Goal: Transaction & Acquisition: Subscribe to service/newsletter

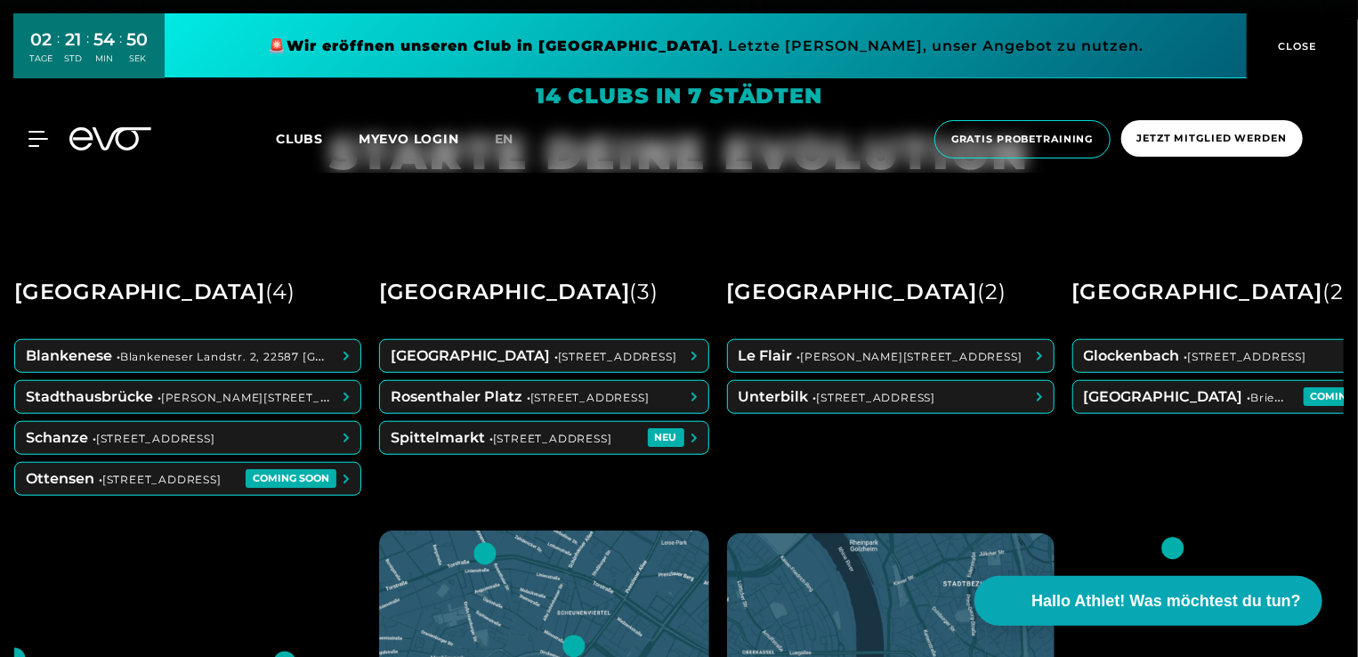
scroll to position [648, 0]
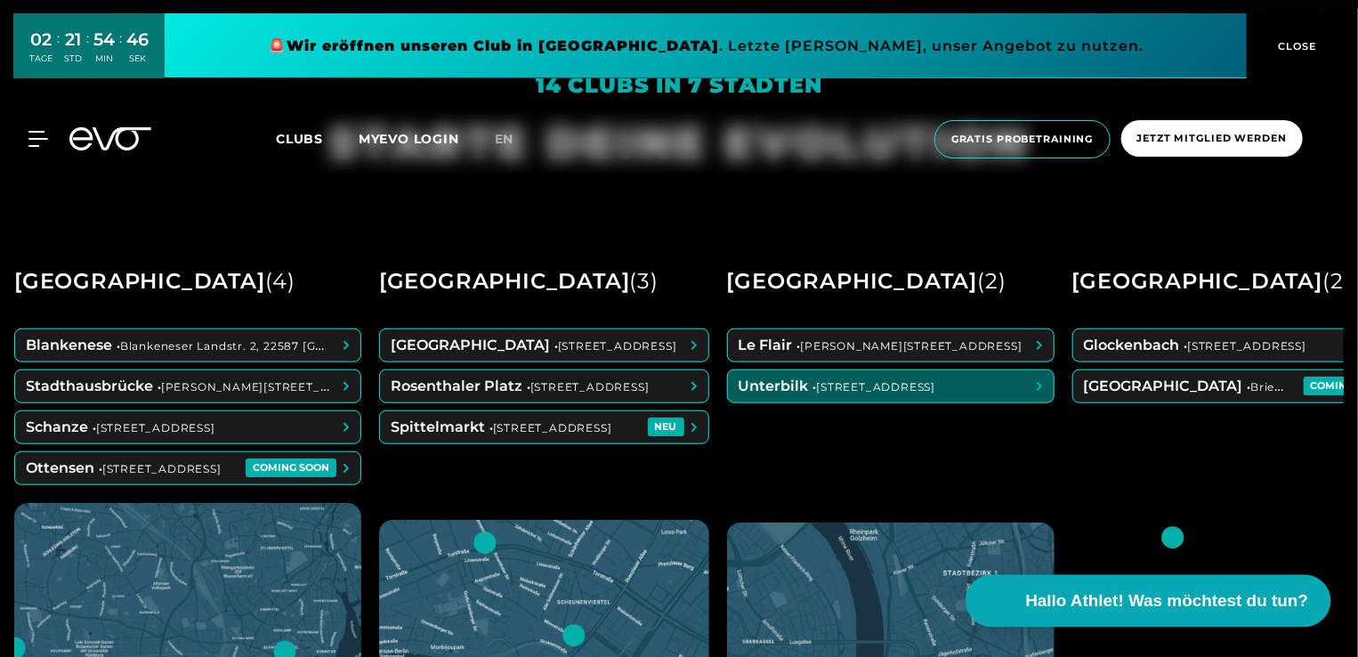
click at [1117, 600] on span "Hallo Athlet! Was möchtest du tun?" at bounding box center [1167, 600] width 283 height 25
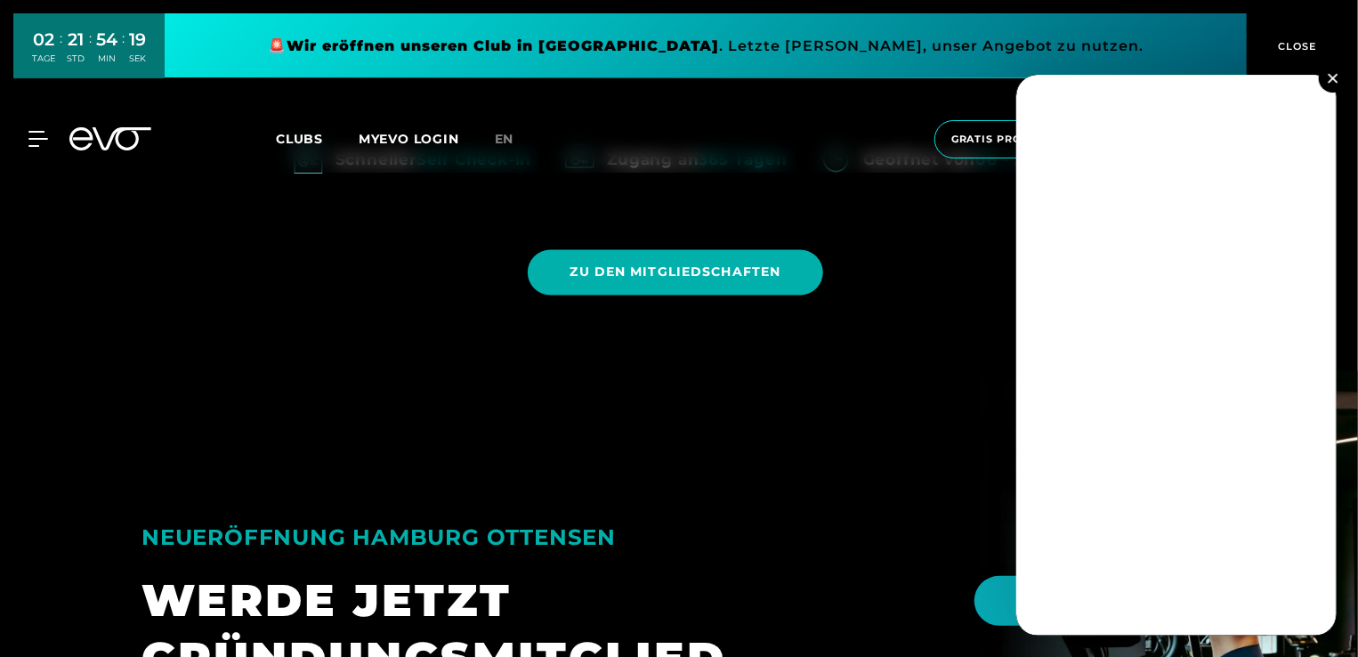
scroll to position [1522, 0]
click at [1336, 79] on img at bounding box center [1332, 78] width 10 height 10
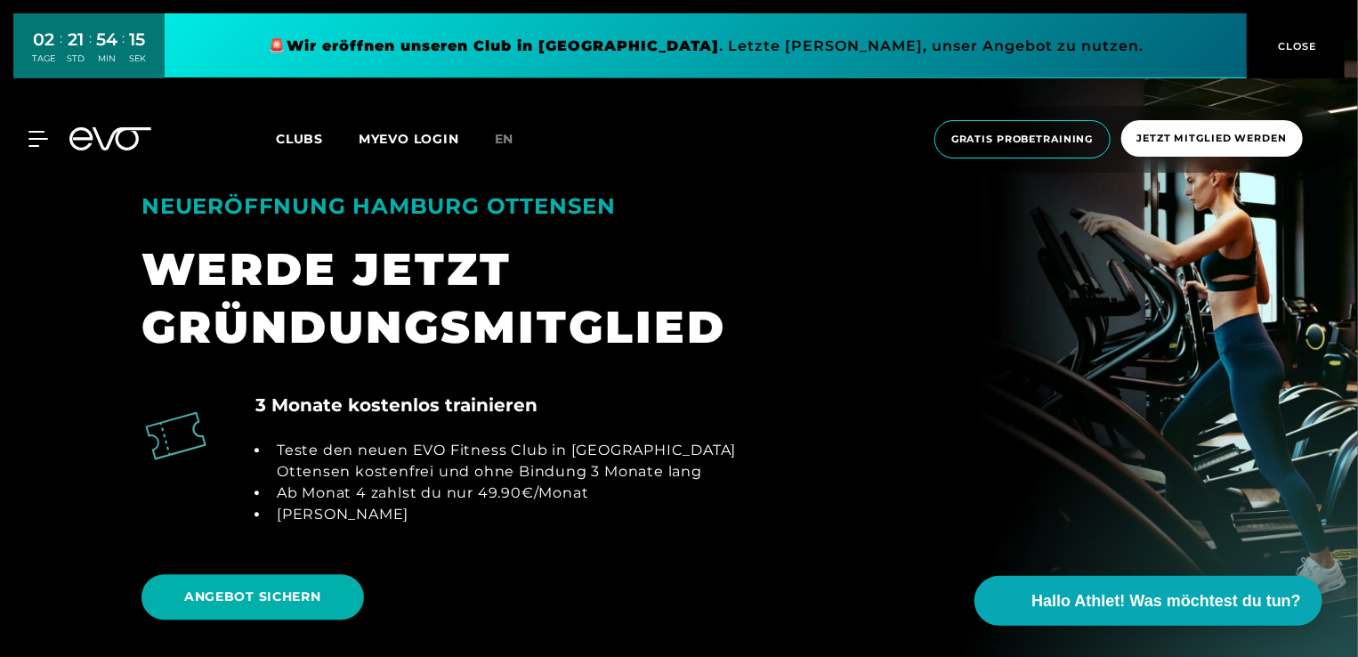
scroll to position [1856, 0]
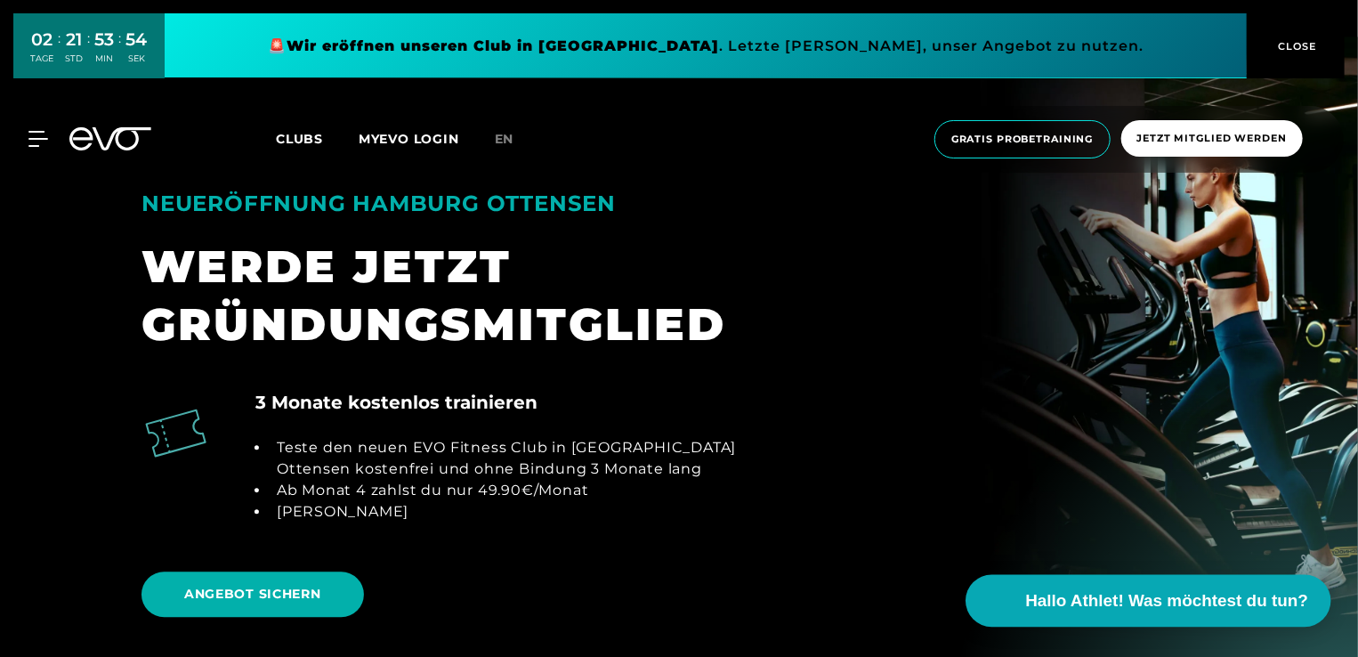
click at [1069, 609] on span "Hallo Athlet! Was möchtest du tun?" at bounding box center [1167, 600] width 283 height 25
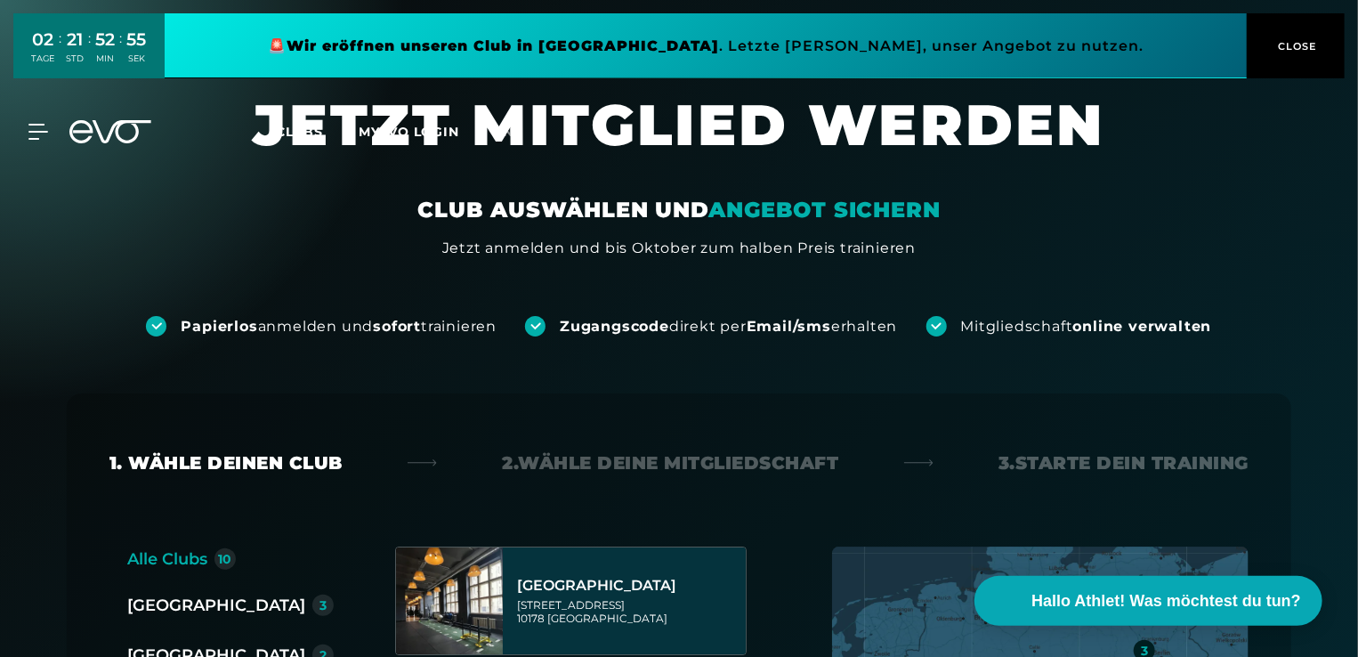
click at [309, 129] on span "Clubs" at bounding box center [299, 132] width 47 height 16
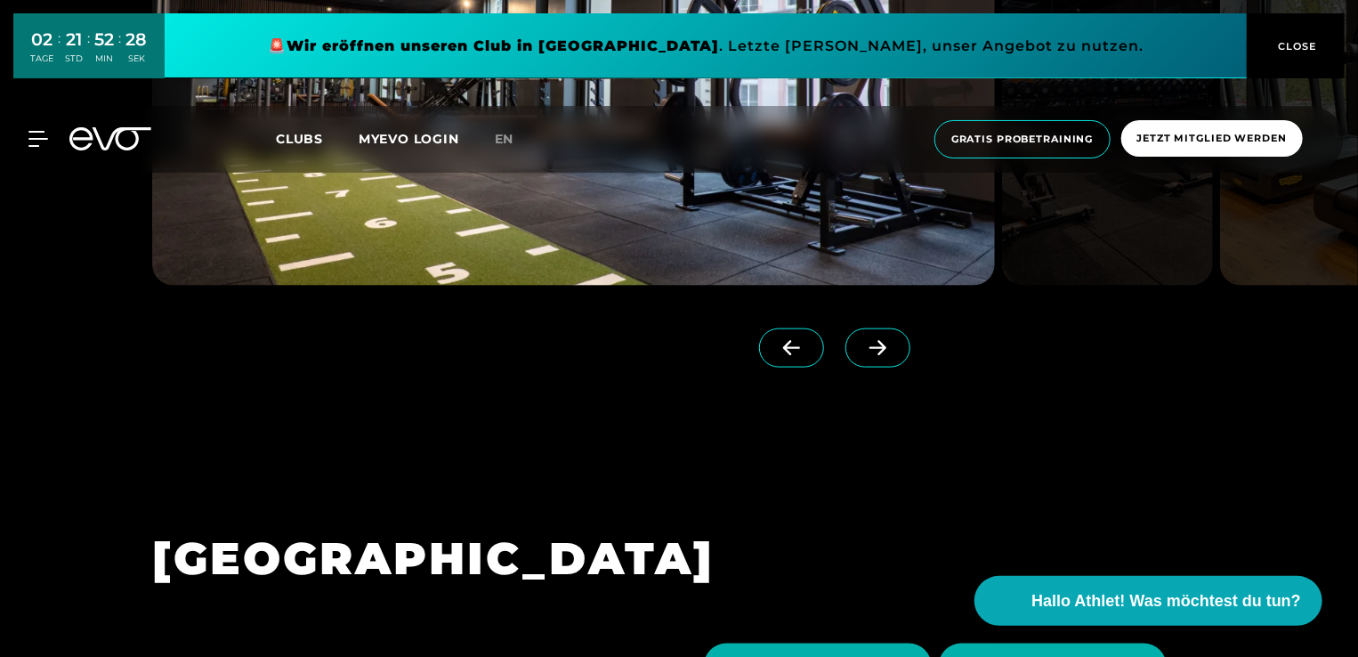
scroll to position [4420, 0]
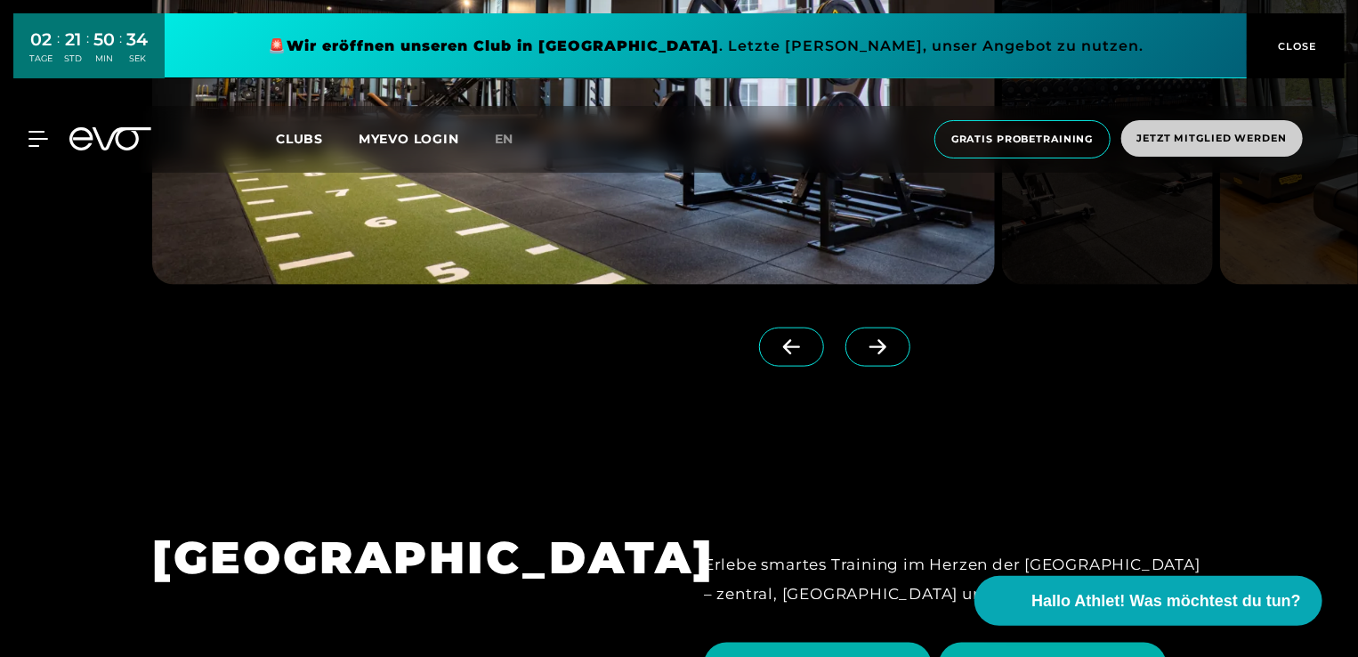
click at [1166, 147] on span "Jetzt Mitglied werden" at bounding box center [1212, 138] width 182 height 36
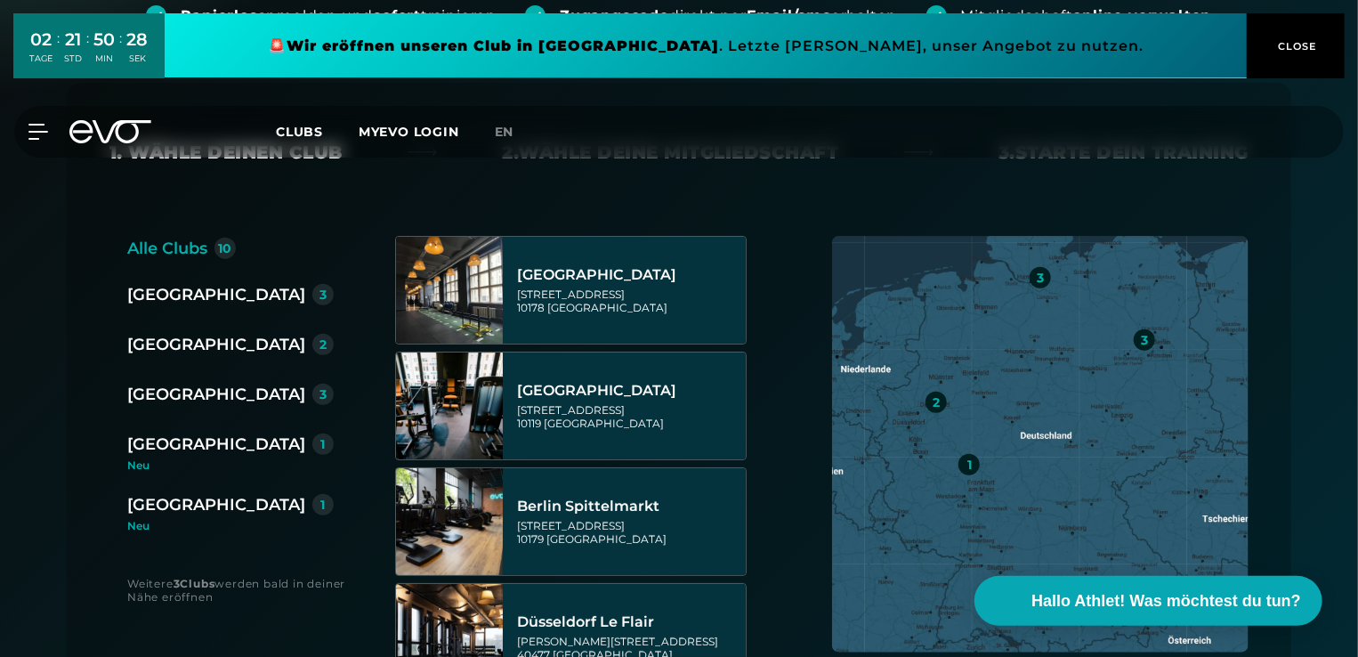
scroll to position [315, 0]
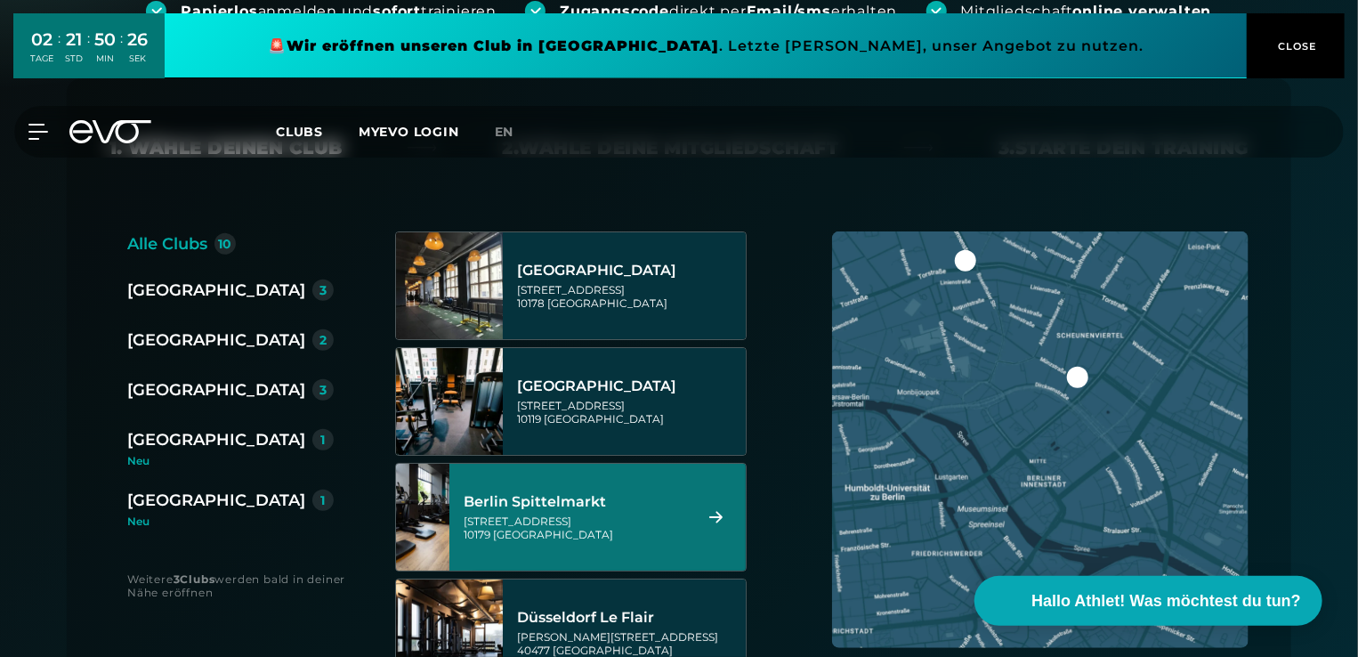
click at [652, 524] on div "Wallstraße 27 10179 Berlin" at bounding box center [575, 527] width 223 height 27
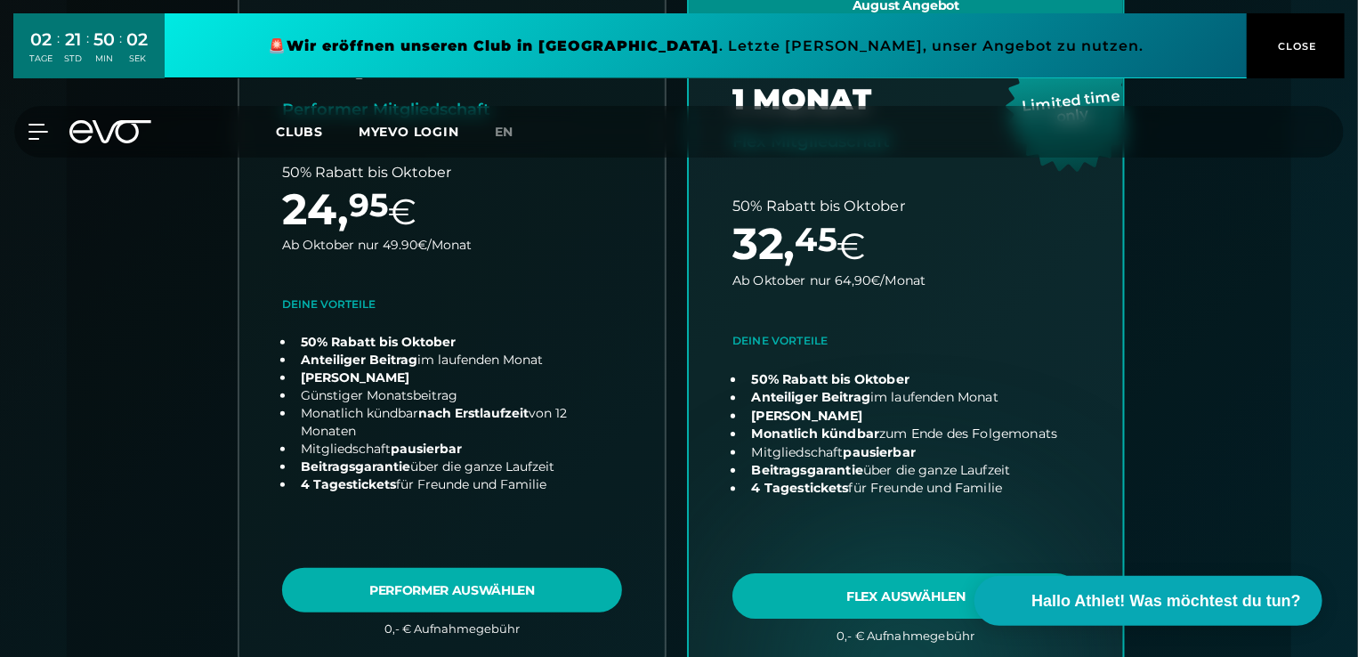
scroll to position [568, 0]
